Goal: Transaction & Acquisition: Subscribe to service/newsletter

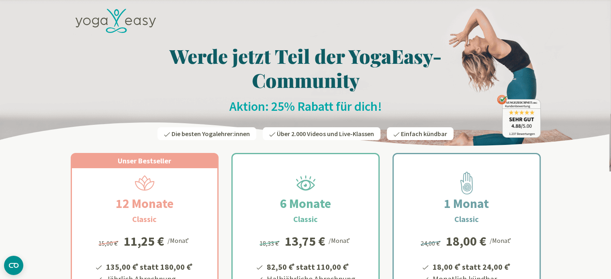
click at [141, 20] on icon at bounding box center [115, 21] width 80 height 24
click at [93, 24] on icon at bounding box center [115, 21] width 80 height 24
click at [94, 20] on icon at bounding box center [115, 21] width 80 height 24
